Goal: Task Accomplishment & Management: Manage account settings

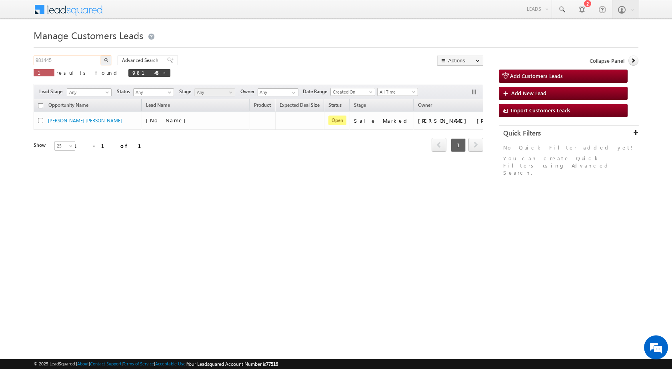
drag, startPoint x: 79, startPoint y: 59, endPoint x: 3, endPoint y: 59, distance: 76.0
click at [4, 59] on body "Menu Rubi Yadav sitar a7@ks erve." at bounding box center [336, 113] width 672 height 227
paste input "259"
type input "981259"
click at [104, 61] on img "button" at bounding box center [106, 60] width 4 height 4
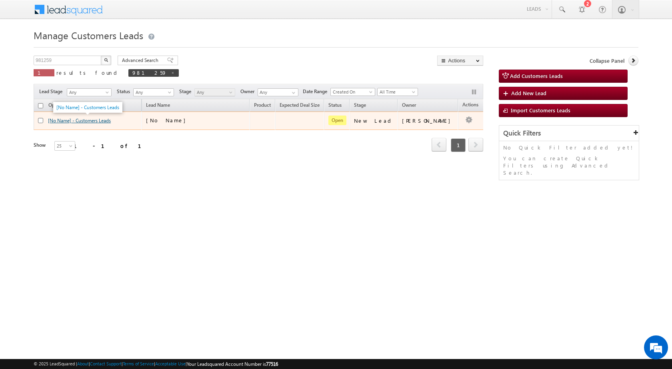
click at [105, 120] on link "[No Name] - Customers Leads" at bounding box center [79, 121] width 63 height 6
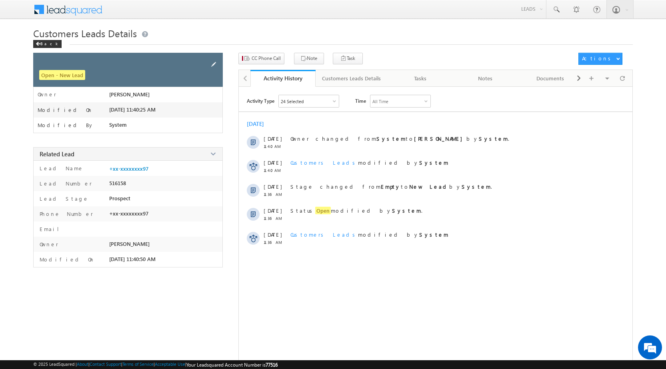
click at [214, 62] on span at bounding box center [213, 64] width 9 height 9
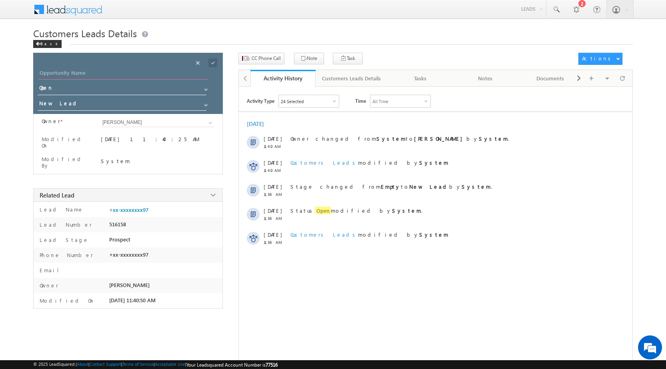
click at [106, 75] on input "Opportunity Name" at bounding box center [123, 73] width 170 height 11
type input "Anil Patel"
click at [214, 64] on span at bounding box center [212, 62] width 9 height 9
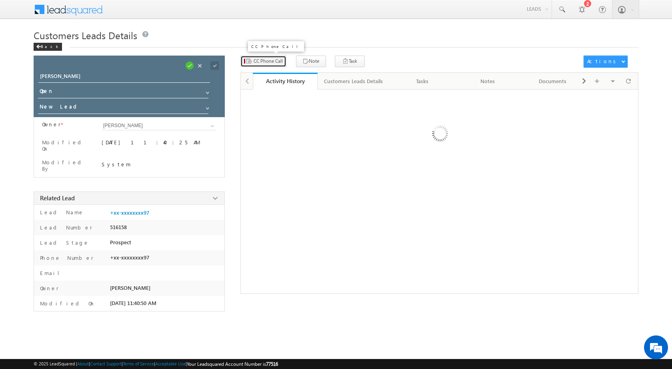
click at [264, 64] on button "CC Phone Call" at bounding box center [263, 62] width 46 height 12
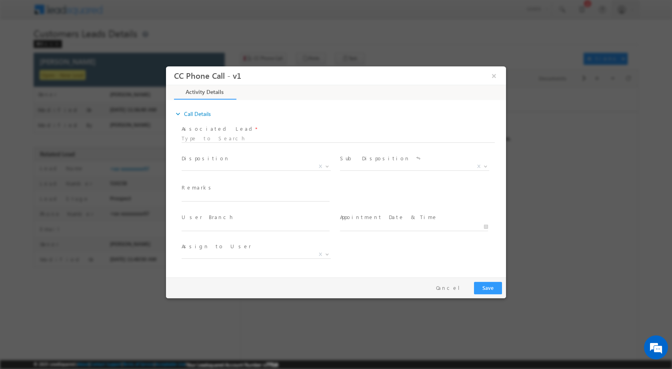
click at [332, 164] on div "Qualified Open Contacted Language Barrier Closed Lead Not Eligible X" at bounding box center [259, 167] width 155 height 9
click at [329, 166] on b at bounding box center [327, 165] width 5 height 3
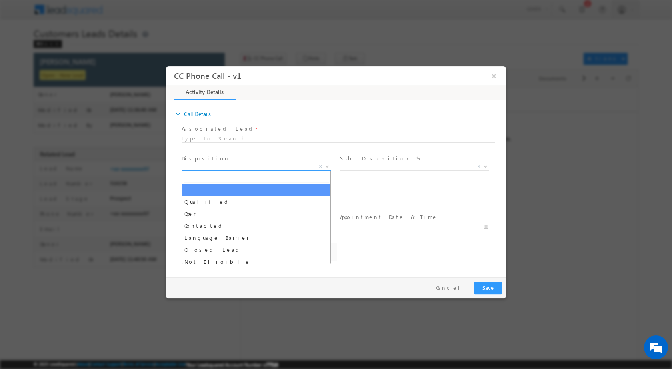
select select "nihar.sawant+cc1@leadsquared.com"
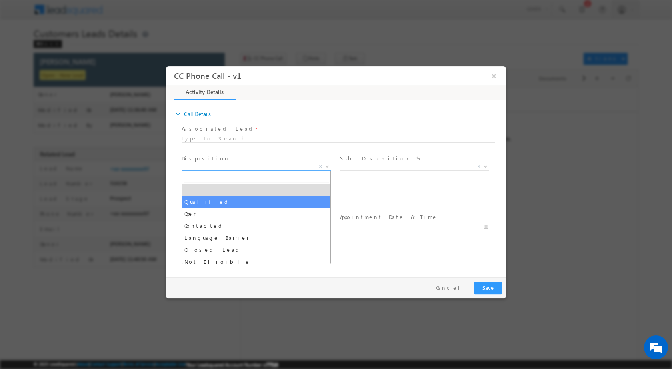
select select "Qualified"
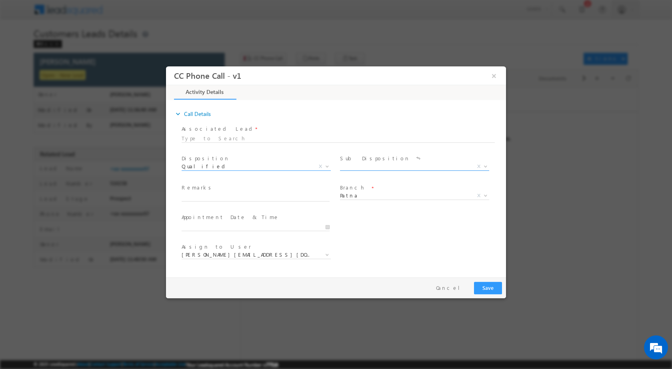
click at [487, 167] on span at bounding box center [485, 166] width 8 height 10
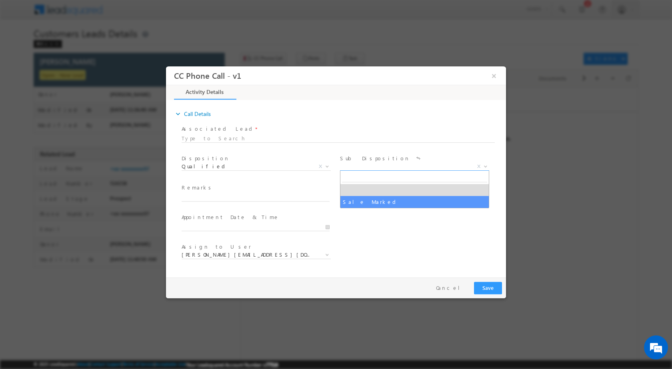
select select "Sale Marked"
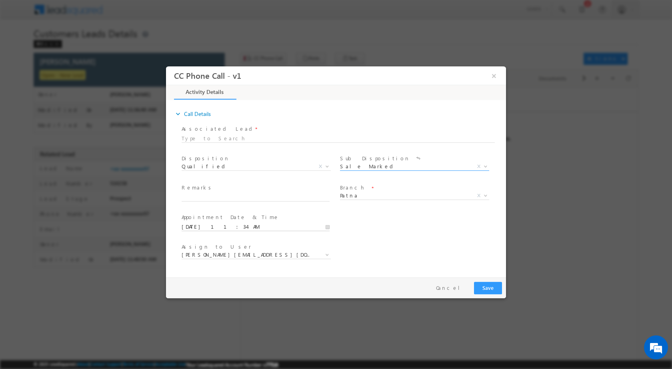
click at [328, 224] on input "10/11/2025 11:34 AM" at bounding box center [256, 227] width 148 height 8
type input "10/13/2025 11:34 AM"
type input "12"
type input "10/13/2025 12:34 AM"
click at [234, 212] on div "34" at bounding box center [232, 216] width 33 height 12
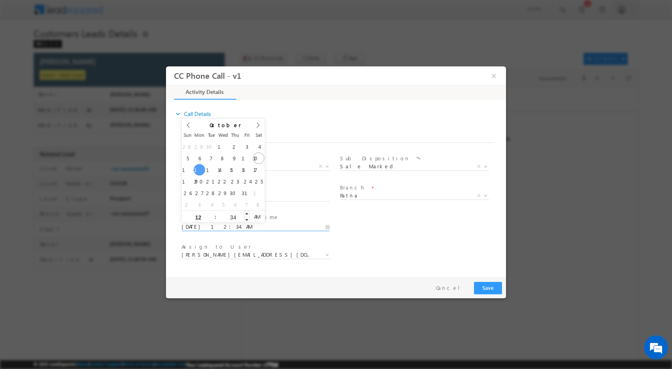
click at [234, 214] on input "34" at bounding box center [232, 216] width 33 height 5
type input "00"
type input "10/13/2025 12:00 PM"
click at [260, 218] on span "PM" at bounding box center [257, 216] width 15 height 12
click at [383, 218] on div "User Branch * Appointment Date & Time * 10/13/2025 12:00 PM" at bounding box center [343, 226] width 326 height 30
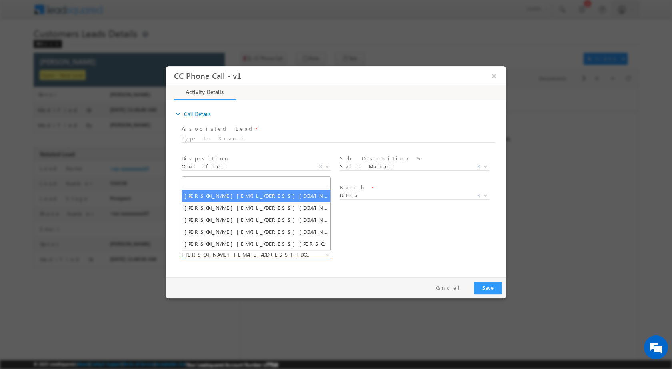
click at [328, 252] on span at bounding box center [327, 254] width 8 height 10
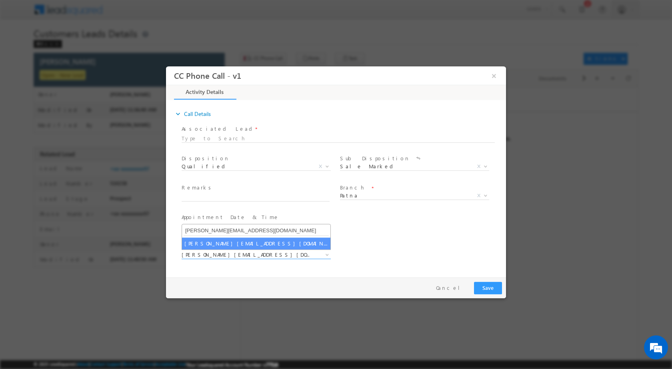
type input "saroj.prasad@sgrlimited.in"
select select "saroj.prasad@sgrlimited.in"
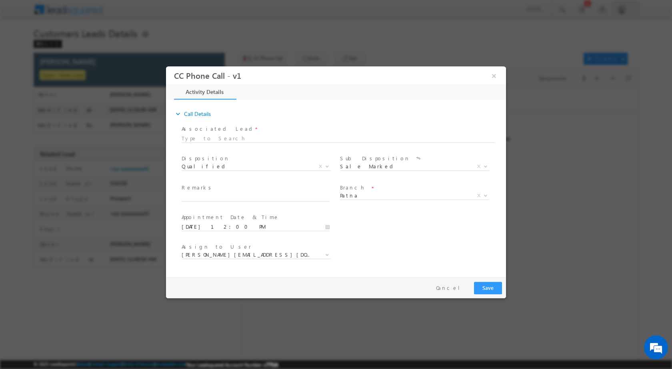
click at [221, 192] on span "Remarks *" at bounding box center [256, 188] width 148 height 9
click at [221, 192] on div "Remarks *" at bounding box center [259, 193] width 155 height 18
click at [220, 197] on input "text" at bounding box center [256, 197] width 148 height 8
paste input "11/10-Customer name is ANIL PATEL customer age is 35 yrs loan type is Plot purc…"
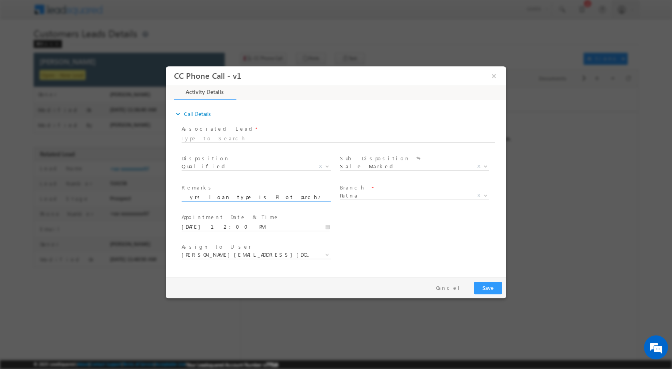
type input "11/10-Customer name is ANIL PATEL customer age is 35 yrs loan type is Plot purc…"
click at [493, 285] on button "Save" at bounding box center [488, 288] width 28 height 12
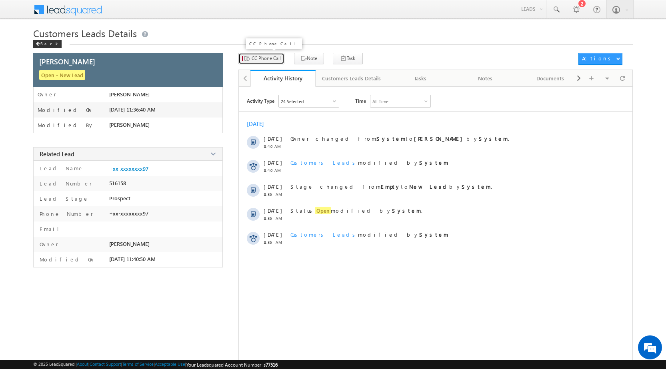
click at [264, 58] on span "CC Phone Call" at bounding box center [266, 58] width 29 height 7
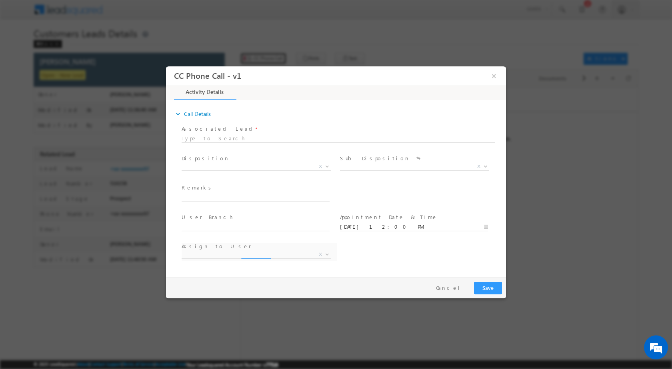
select select "nihar.sawant+cc1@leadsquared.com"
click at [325, 165] on b at bounding box center [327, 165] width 5 height 3
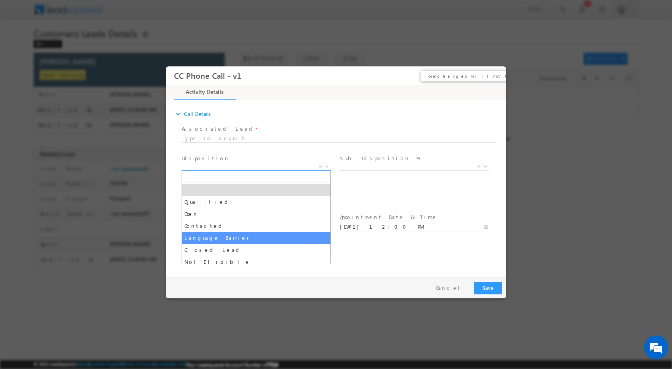
click at [492, 75] on button "×" at bounding box center [494, 75] width 14 height 15
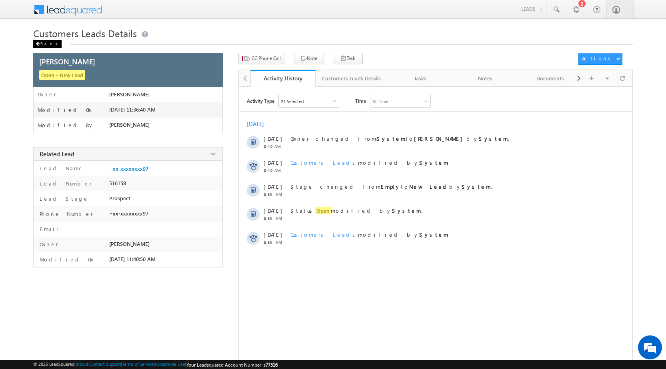
click at [38, 42] on div "Back" at bounding box center [47, 44] width 28 height 8
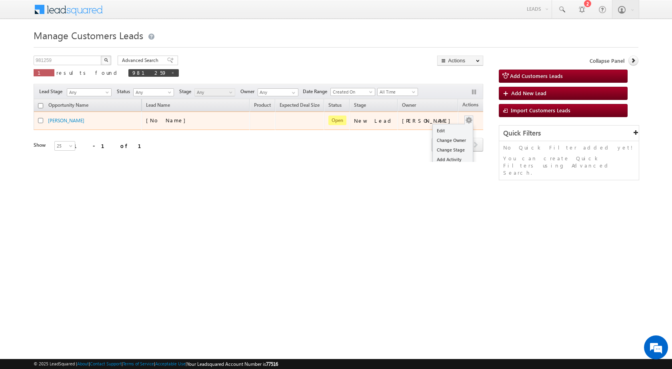
click at [463, 119] on div "Edit Change Owner Change Stage Add Activity Add Task Delete" at bounding box center [469, 121] width 13 height 10
click at [451, 126] on link "Edit" at bounding box center [453, 131] width 40 height 10
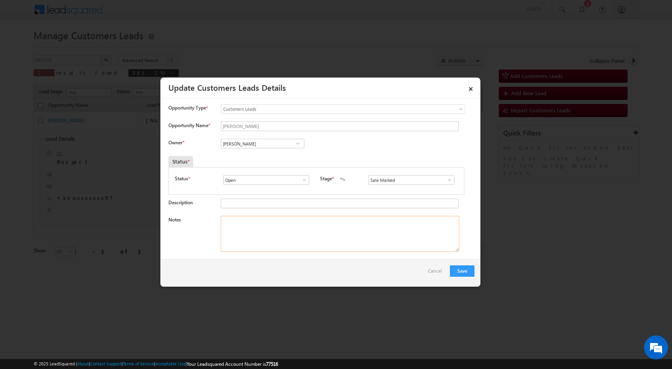
click at [335, 228] on textarea "Notes" at bounding box center [340, 234] width 238 height 36
paste textarea "11/10-Customer name is ANIL PATEL customer age is 35 yrs loan type is Plot purc…"
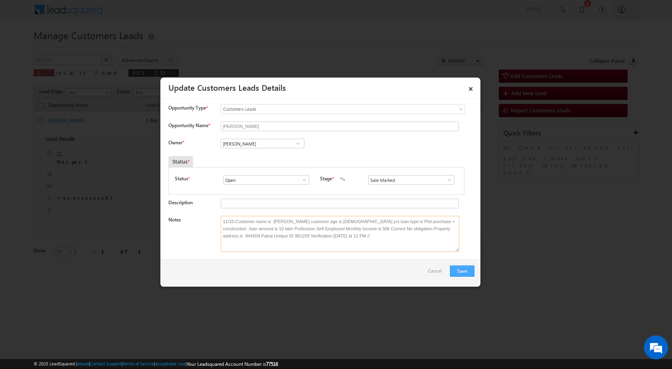
type textarea "11/10-Customer name is ANIL PATEL customer age is 35 yrs loan type is Plot purc…"
click at [459, 271] on button "Save" at bounding box center [462, 271] width 24 height 11
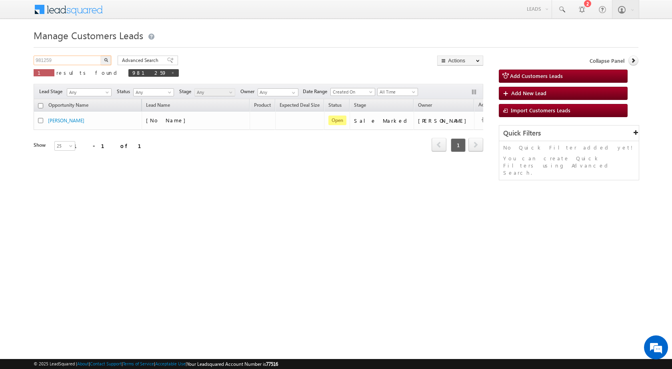
drag, startPoint x: 80, startPoint y: 60, endPoint x: 24, endPoint y: 64, distance: 55.4
click at [2, 60] on body "Menu Rubi Yadav sitar a7@ks erve." at bounding box center [336, 113] width 672 height 227
paste input "2564"
type input "982564"
click at [106, 61] on img "button" at bounding box center [106, 60] width 4 height 4
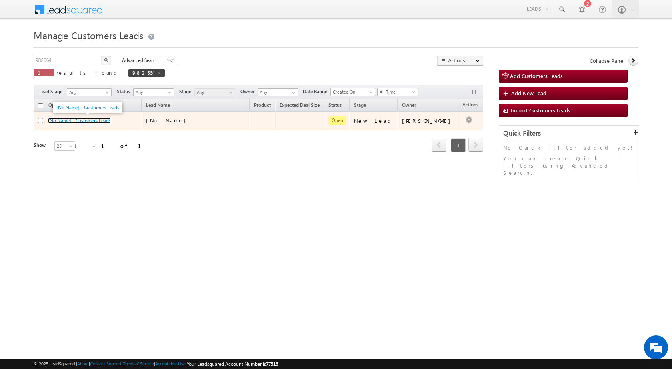
click at [58, 121] on link "[No Name] - Customers Leads" at bounding box center [79, 121] width 63 height 6
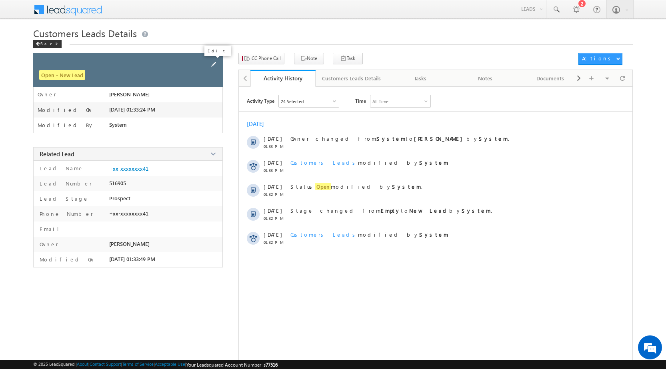
click at [214, 61] on span at bounding box center [213, 64] width 9 height 9
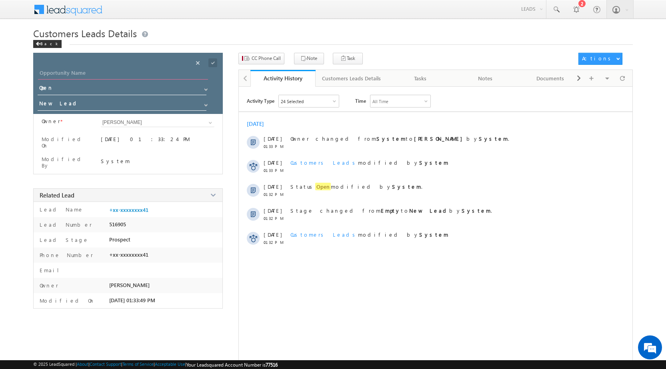
click at [90, 74] on input "Opportunity Name" at bounding box center [123, 73] width 170 height 11
type input "Bablu Som"
click at [218, 60] on div at bounding box center [220, 60] width 4 height 2
click at [212, 60] on span at bounding box center [212, 62] width 9 height 9
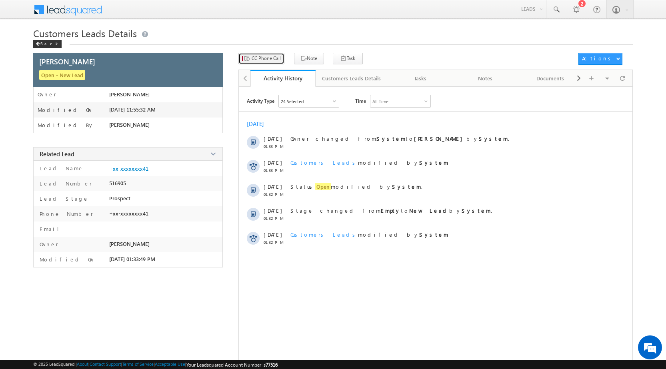
click at [266, 54] on button "CC Phone Call" at bounding box center [261, 59] width 46 height 12
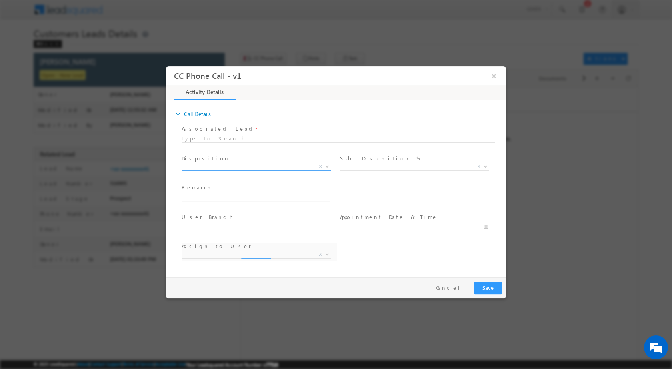
click at [328, 168] on span at bounding box center [327, 166] width 8 height 10
select select "chhatra.pal@sgrlimited.in"
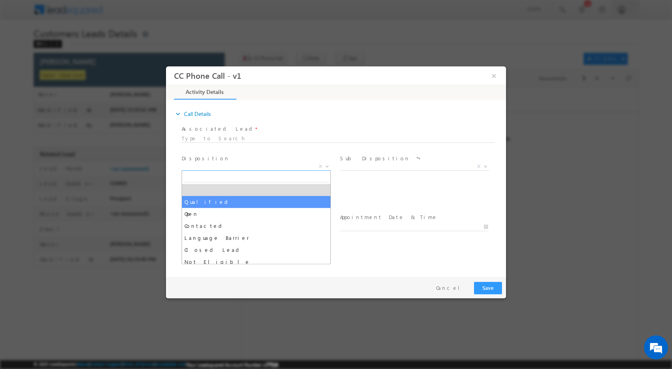
select select "Qualified"
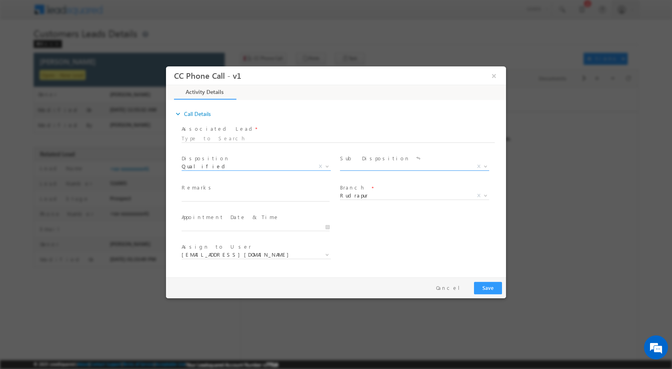
click at [486, 162] on span at bounding box center [485, 166] width 8 height 10
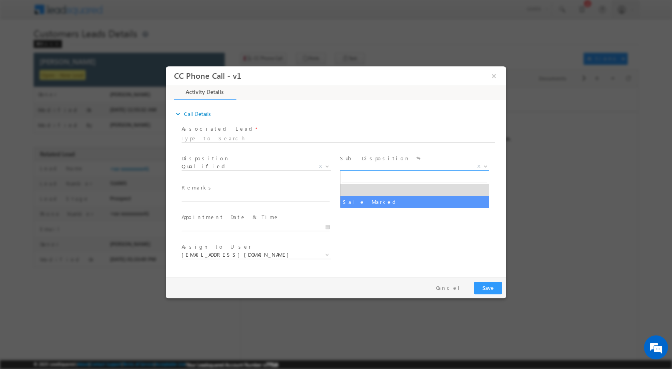
select select "Sale Marked"
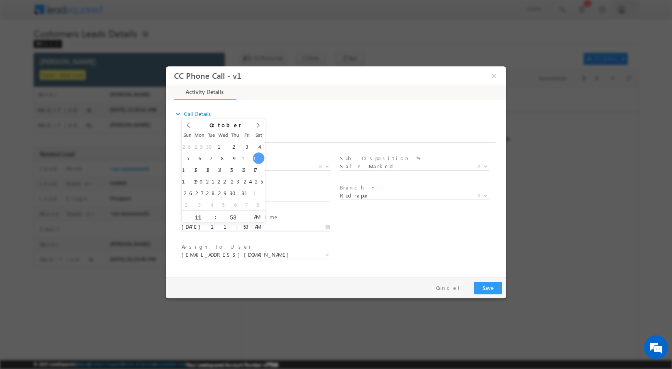
click at [323, 223] on input "10/11/2025 11:53 AM" at bounding box center [256, 227] width 148 height 8
type input "10/16/2025 11:53 AM"
type input "12"
type input "10/16/2025 12:53 AM"
click at [235, 216] on input "53" at bounding box center [232, 216] width 33 height 5
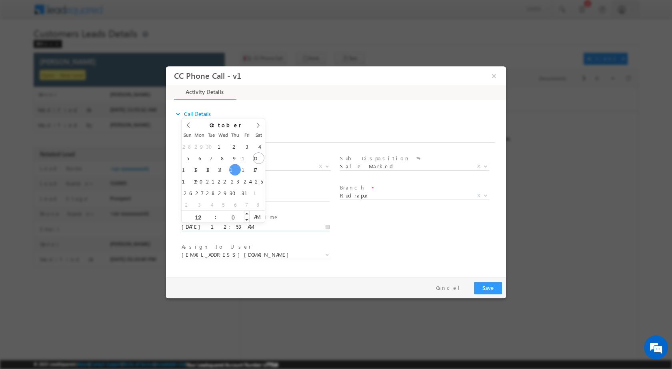
type input "00"
type input "10/16/2025 12:00 PM"
click at [258, 214] on span "AM" at bounding box center [257, 216] width 15 height 12
click at [412, 240] on div "User Branch * Appointment Date & Time * 10/16/2025 12:00 PM" at bounding box center [343, 226] width 326 height 30
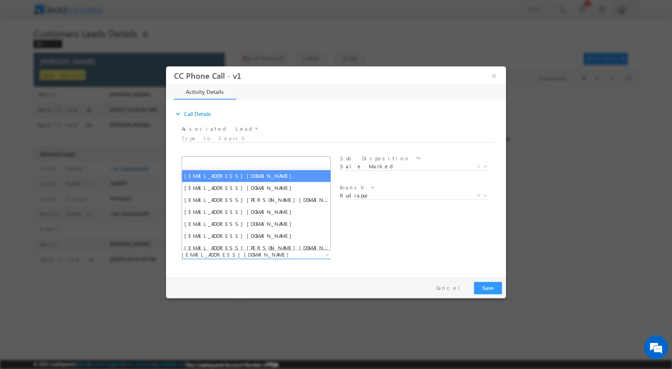
click at [329, 252] on span at bounding box center [327, 254] width 8 height 10
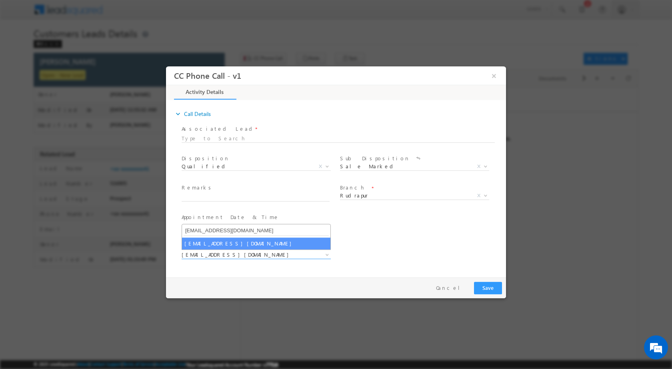
type input "[EMAIL_ADDRESS][DOMAIN_NAME]"
select select "[EMAIL_ADDRESS][DOMAIN_NAME]"
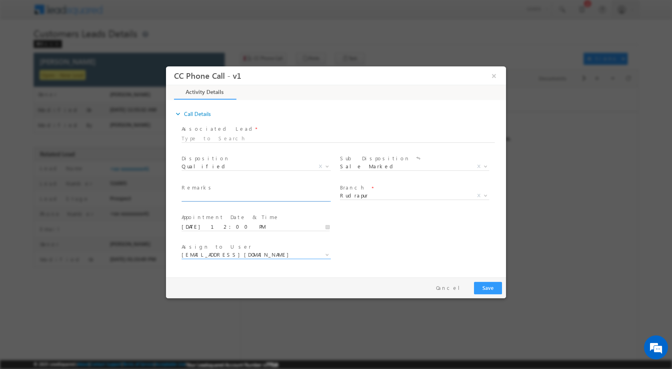
click at [269, 194] on input "text" at bounding box center [256, 197] width 148 height 8
paste input "11/10-Customer name is BABLU SOM Customer age is 43 yrs Loan type is Constructi…"
type input "11/10-Customer name is BABLU SOM Customer age is 43 yrs Loan type is Constructi…"
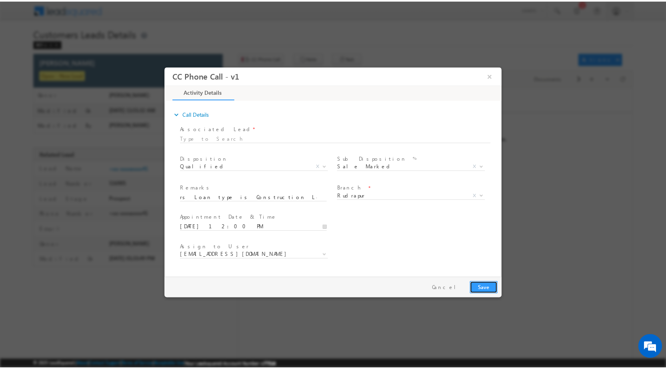
scroll to position [0, 0]
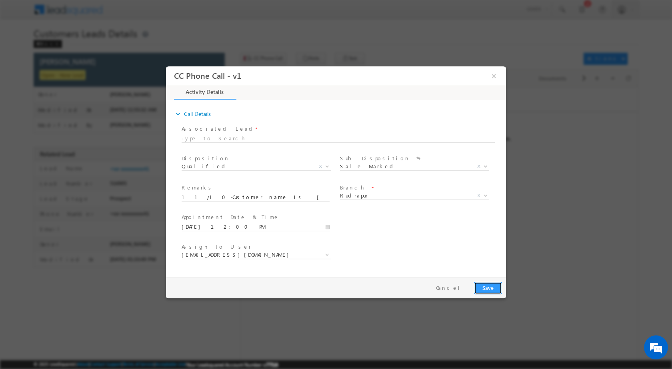
click at [484, 291] on button "Save" at bounding box center [488, 288] width 28 height 12
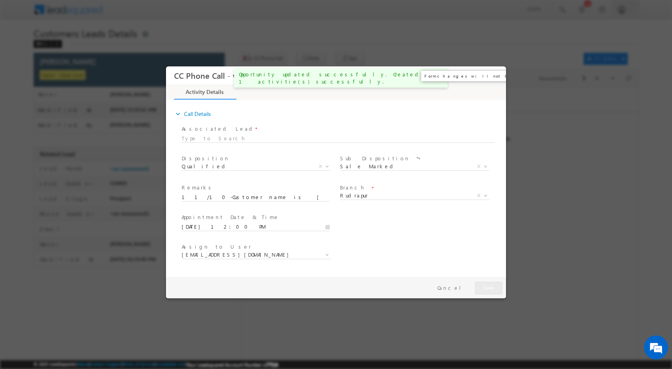
click at [496, 74] on button "×" at bounding box center [494, 75] width 14 height 15
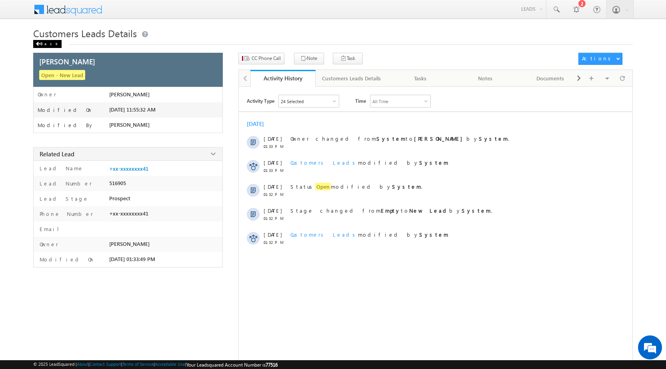
click at [36, 40] on div "Back" at bounding box center [47, 44] width 28 height 8
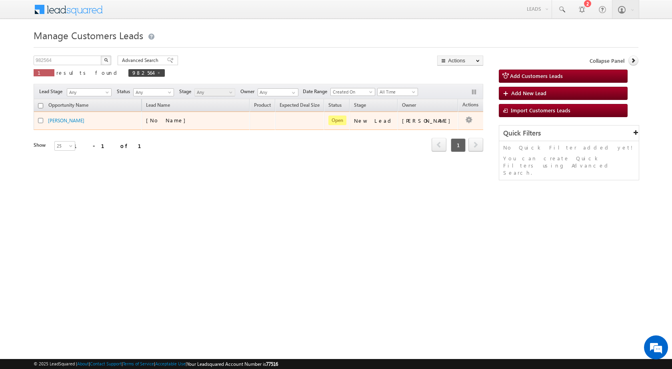
click at [462, 120] on td "Edit Change Owner Change Stage Add Activity Add Task Delete" at bounding box center [474, 121] width 33 height 18
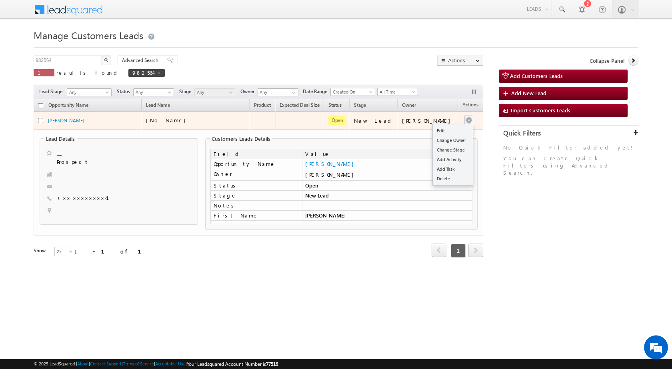
click at [467, 120] on div "Edit Change Owner Change Stage Add Activity Add Task Delete" at bounding box center [469, 121] width 13 height 10
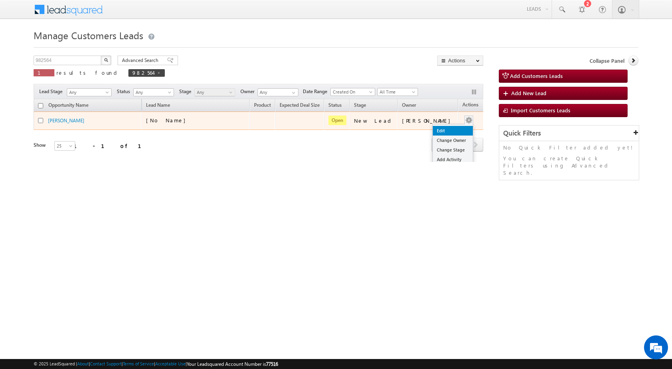
drag, startPoint x: 458, startPoint y: 124, endPoint x: 442, endPoint y: 130, distance: 17.4
click at [442, 130] on link "Edit" at bounding box center [453, 131] width 40 height 10
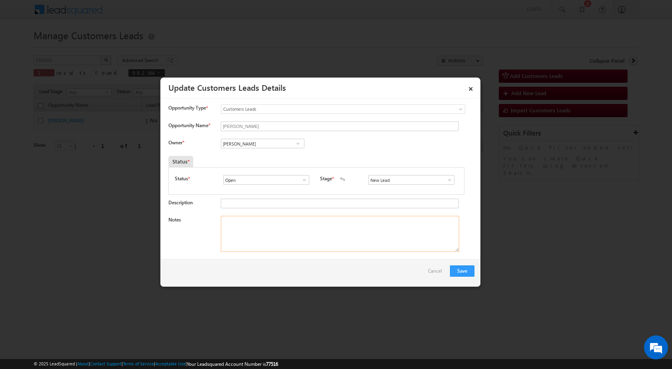
click at [311, 241] on textarea "Notes" at bounding box center [340, 234] width 238 height 36
paste textarea "11/10-Customer name is [PERSON_NAME] Customer age is [DEMOGRAPHIC_DATA] yrs Loa…"
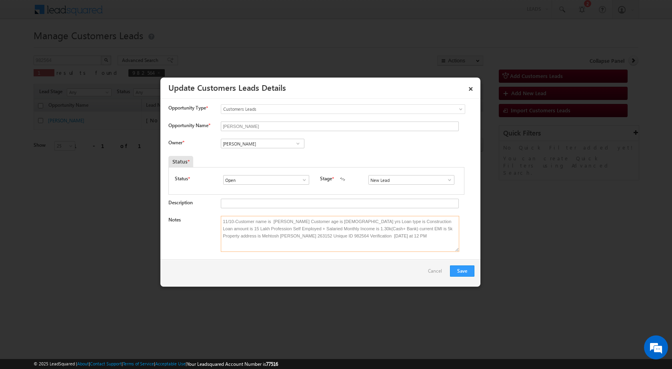
type textarea "11/10-Customer name is [PERSON_NAME] Customer age is [DEMOGRAPHIC_DATA] yrs Loa…"
click at [293, 140] on link at bounding box center [298, 144] width 10 height 8
paste input "[EMAIL_ADDRESS][DOMAIN_NAME]"
click at [255, 156] on link "[PERSON_NAME] [PERSON_NAME][EMAIL_ADDRESS][DOMAIN_NAME]" at bounding box center [263, 155] width 84 height 15
type input "[PERSON_NAME]"
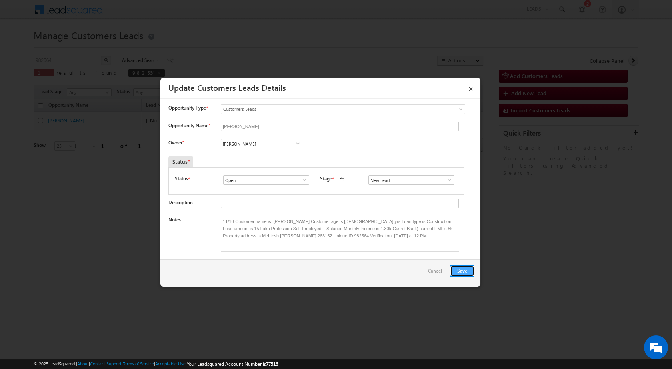
click at [465, 266] on button "Save" at bounding box center [462, 271] width 24 height 11
